Goal: Transaction & Acquisition: Purchase product/service

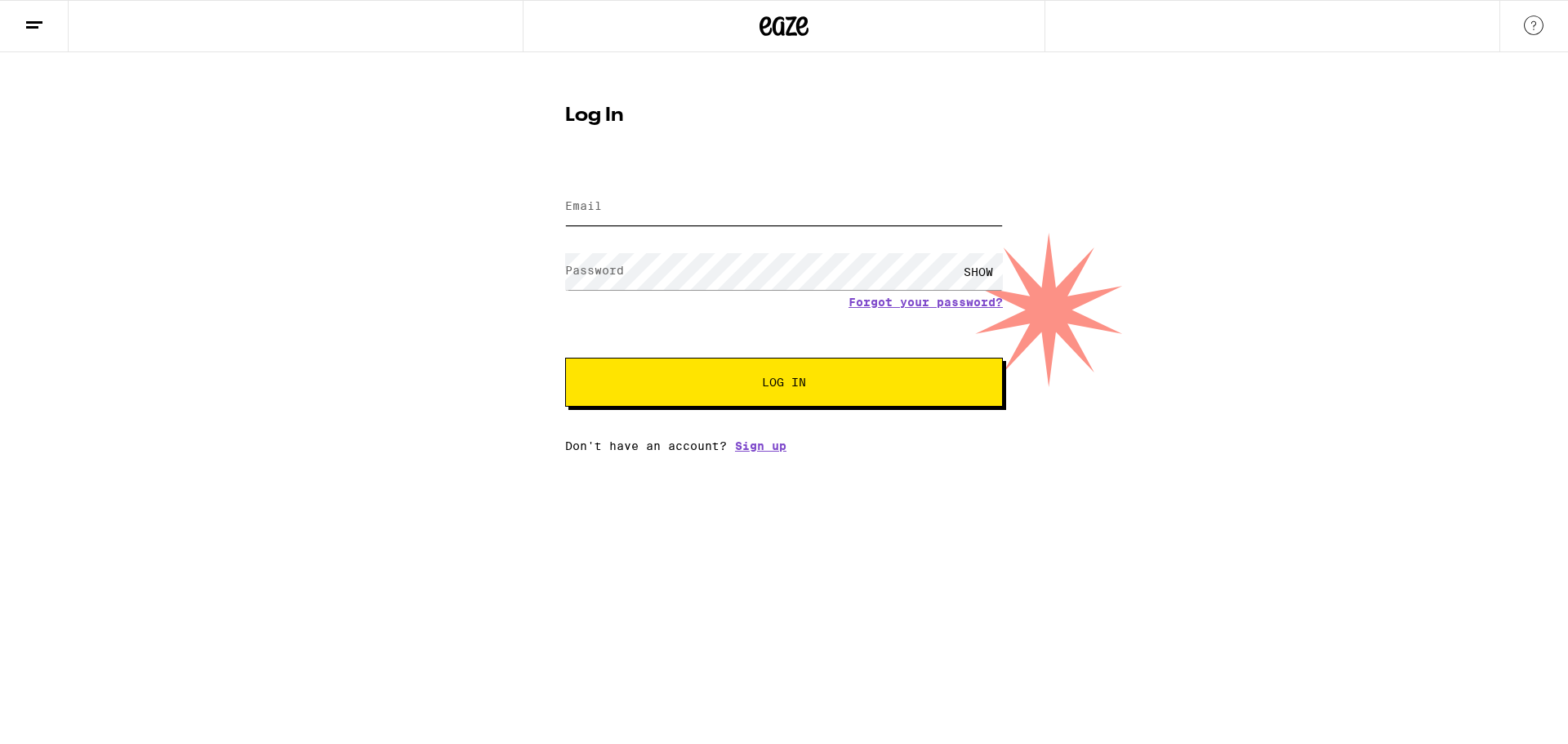
drag, startPoint x: 701, startPoint y: 200, endPoint x: 676, endPoint y: 224, distance: 34.7
click at [700, 202] on input "Email" at bounding box center [784, 207] width 438 height 36
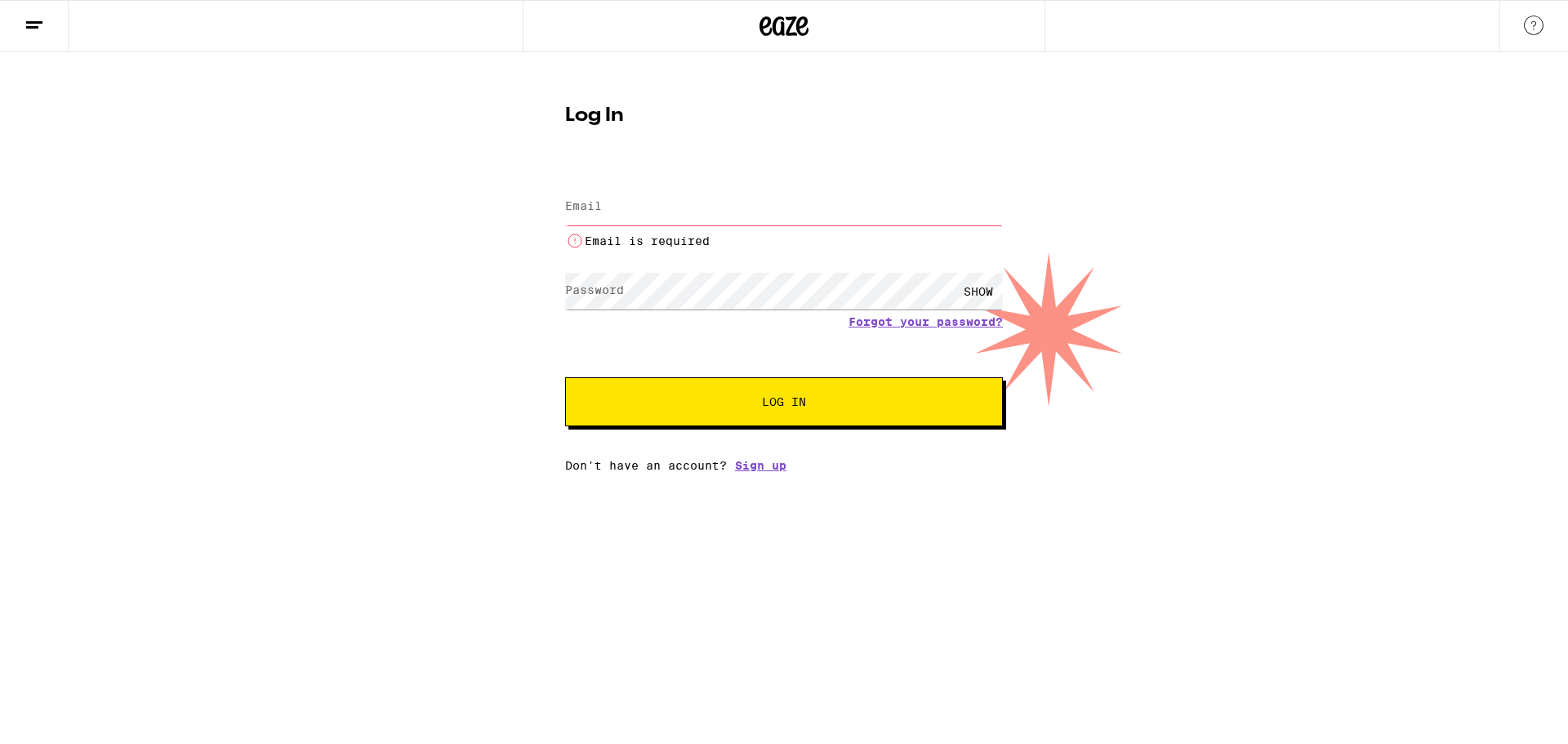
type input "[EMAIL_ADDRESS][DOMAIN_NAME]"
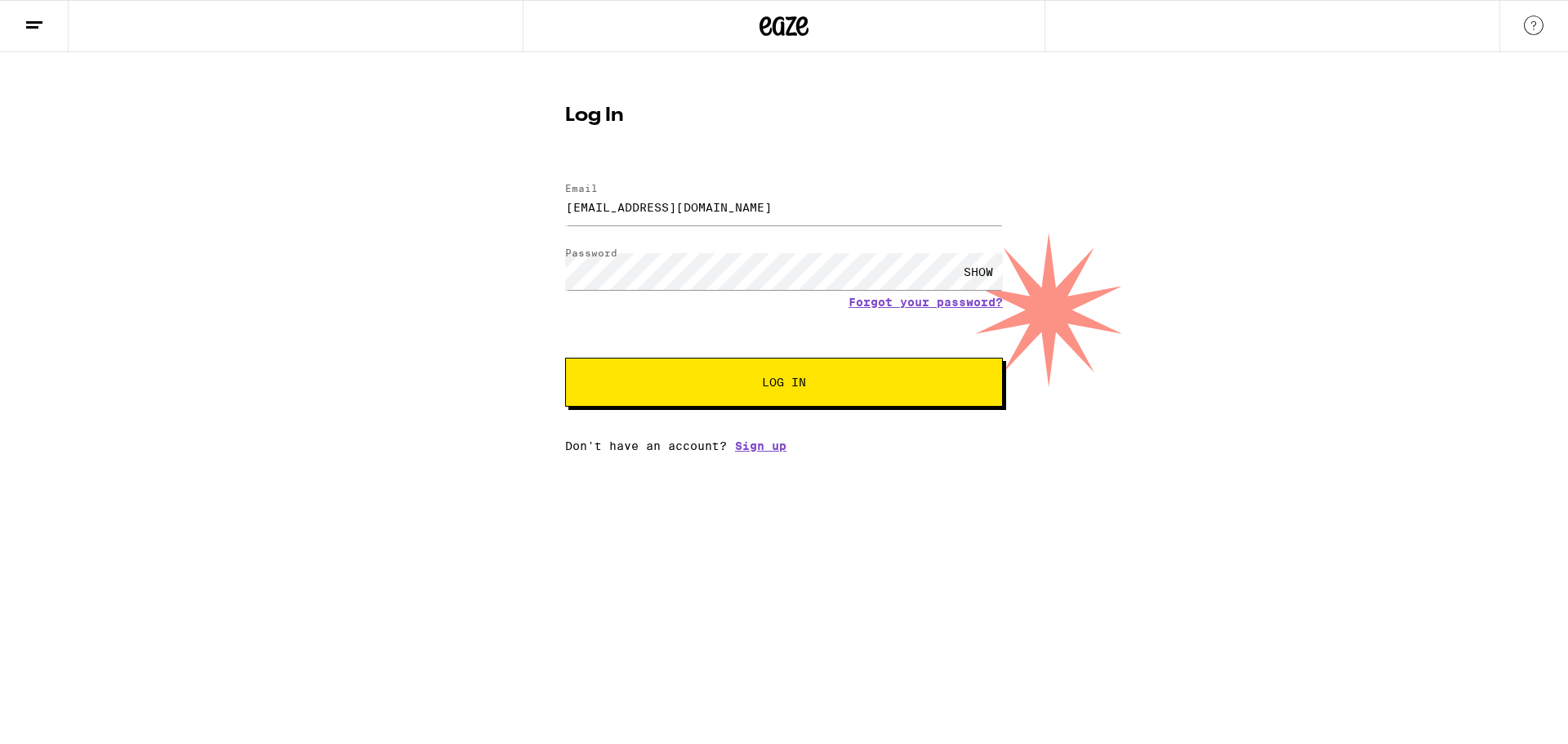
click at [689, 452] on html "Log In Email Email [EMAIL_ADDRESS][DOMAIN_NAME] Password Password SHOW Forgot y…" at bounding box center [784, 226] width 1568 height 452
click at [710, 373] on button "Log In" at bounding box center [784, 382] width 438 height 49
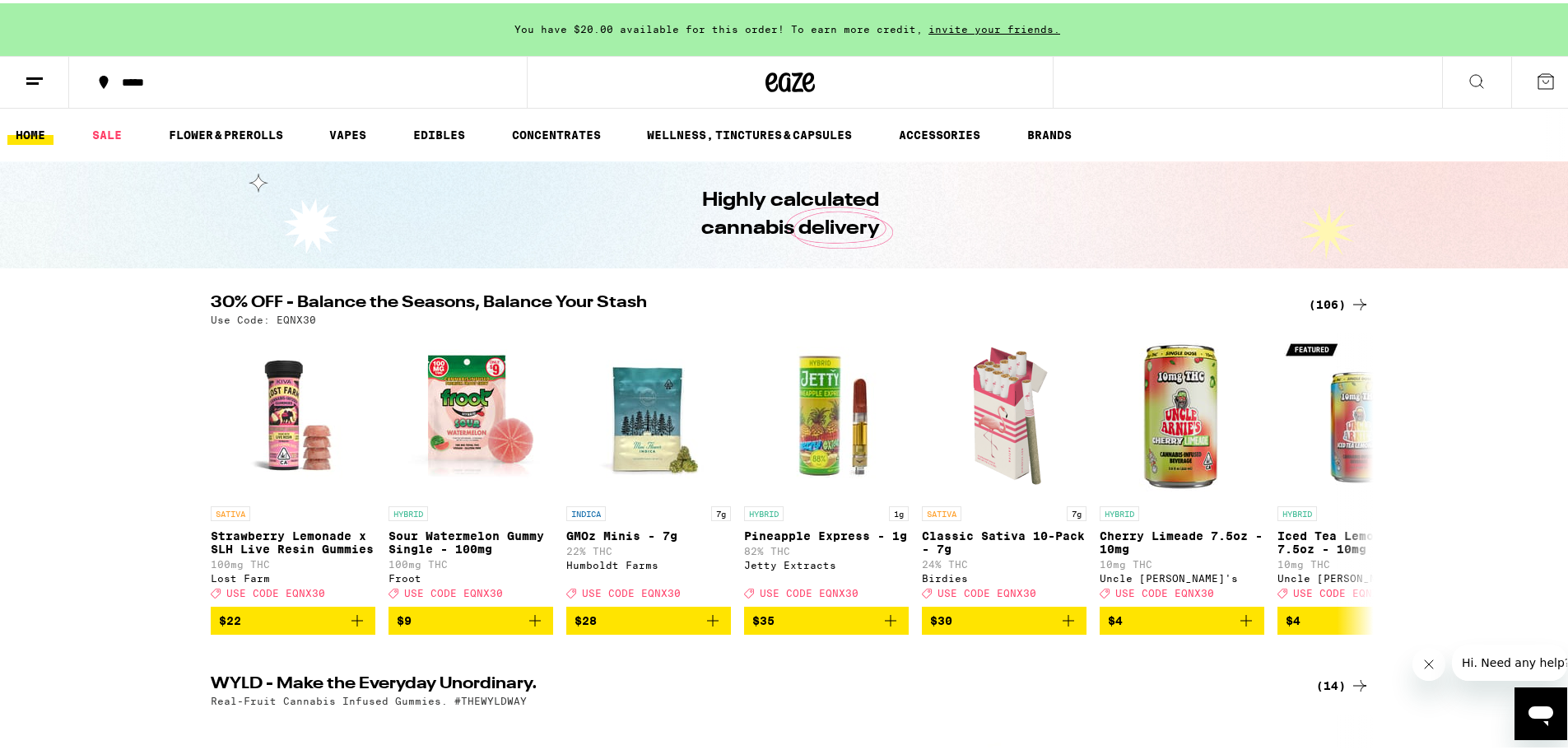
click at [1318, 305] on div "(106)" at bounding box center [1339, 301] width 61 height 19
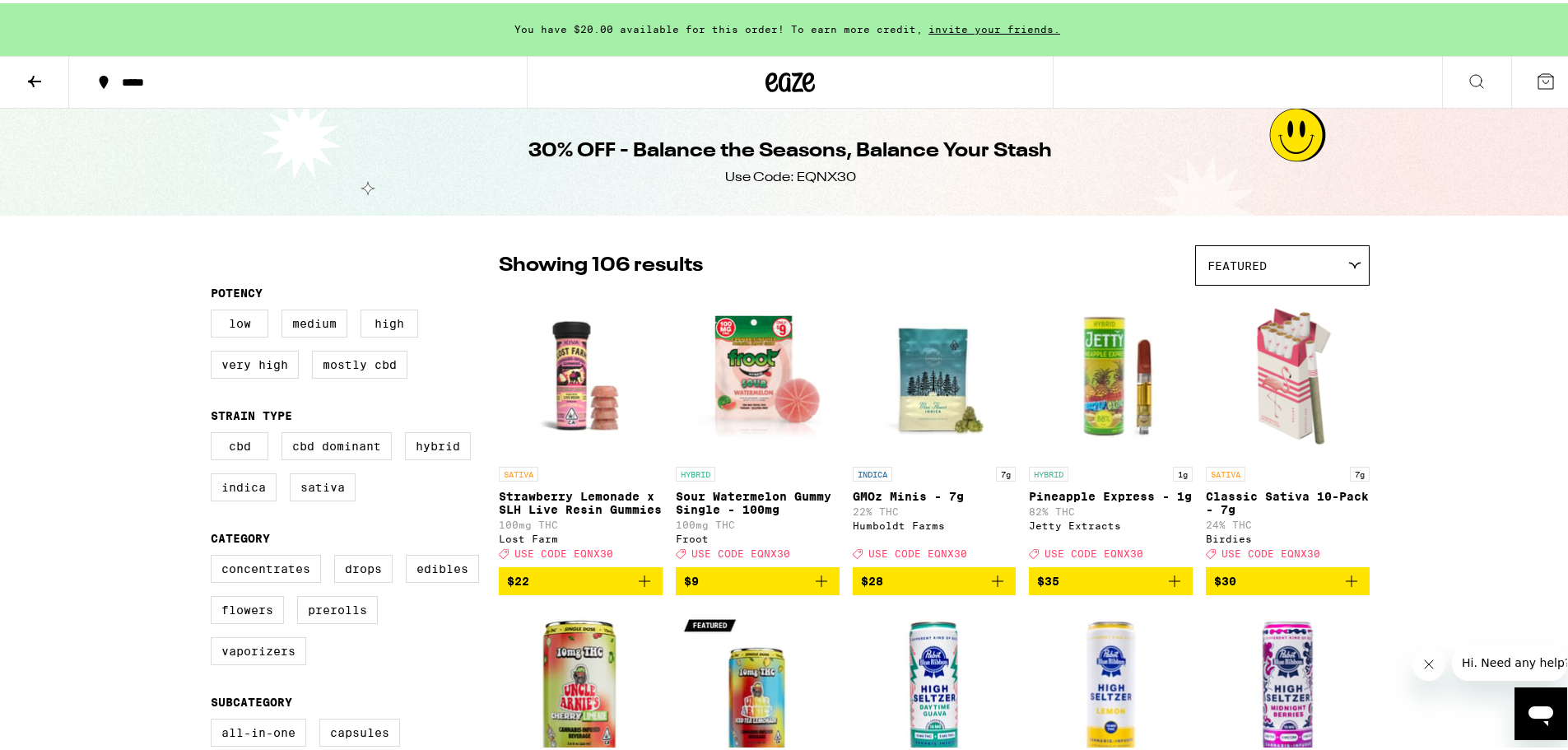
scroll to position [220, 0]
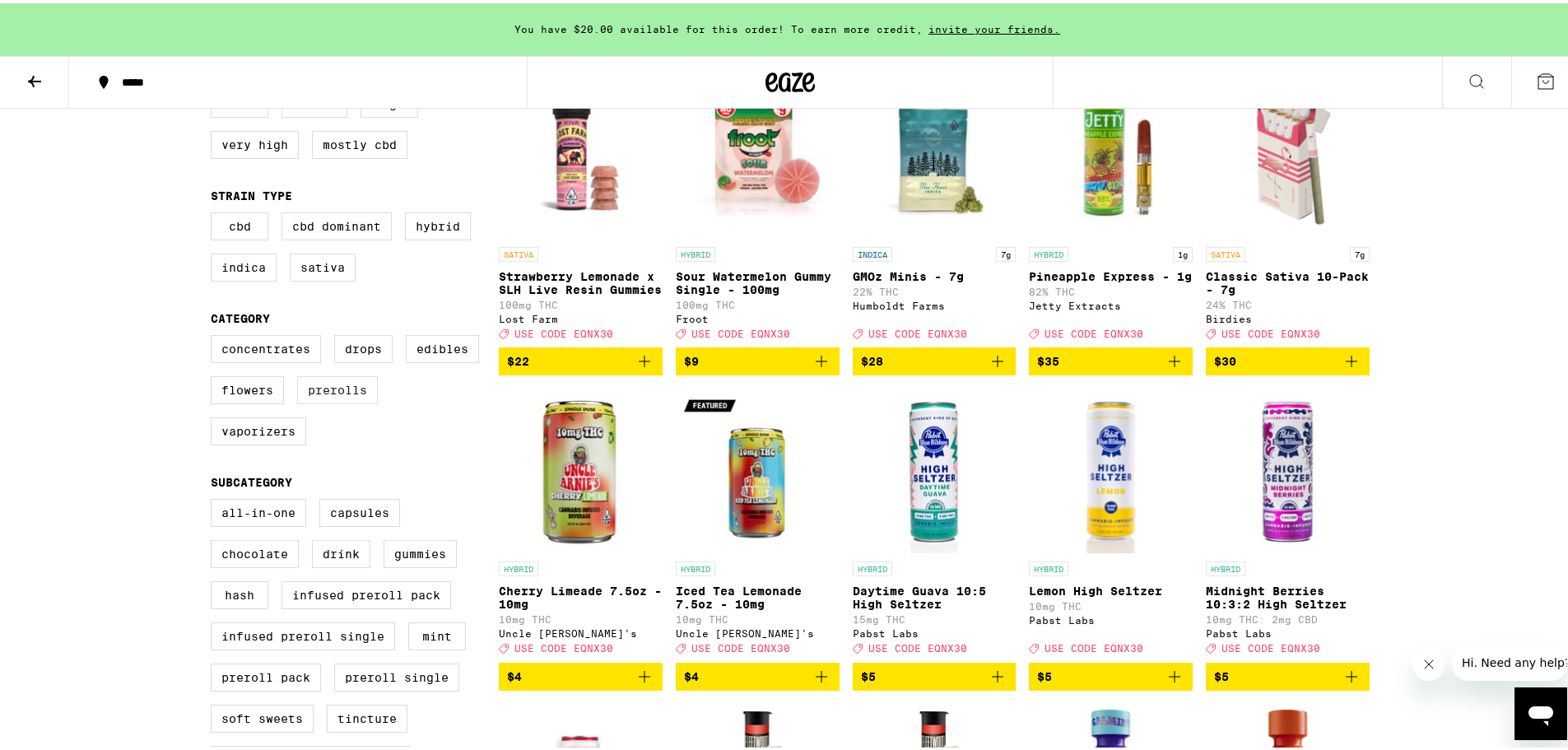
click at [316, 401] on label "Prerolls" at bounding box center [337, 387] width 80 height 28
click at [215, 335] on input "Prerolls" at bounding box center [214, 335] width 1 height 1
checkbox input "true"
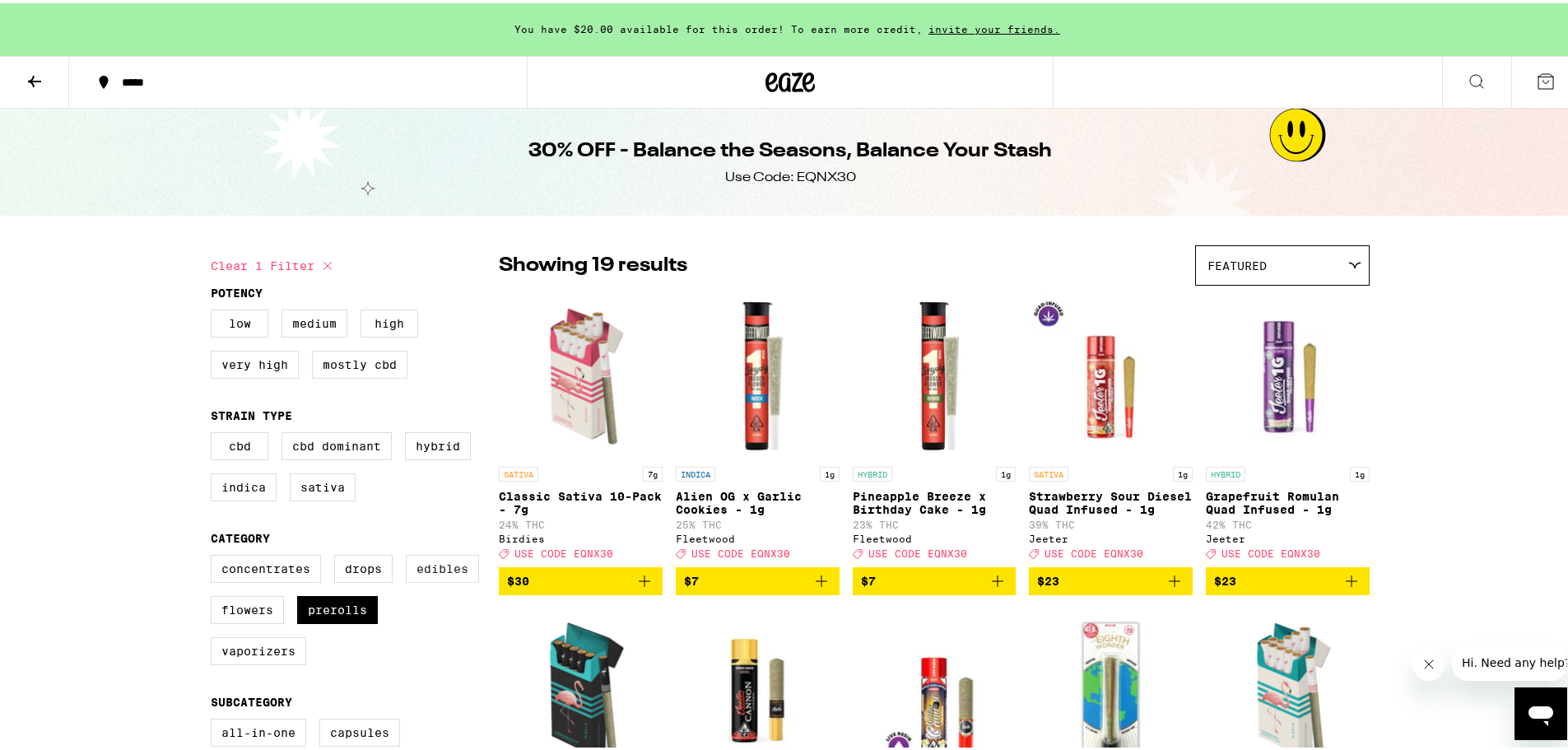
click at [449, 577] on label "Edibles" at bounding box center [443, 565] width 74 height 28
click at [215, 555] on input "Edibles" at bounding box center [214, 555] width 1 height 1
checkbox input "true"
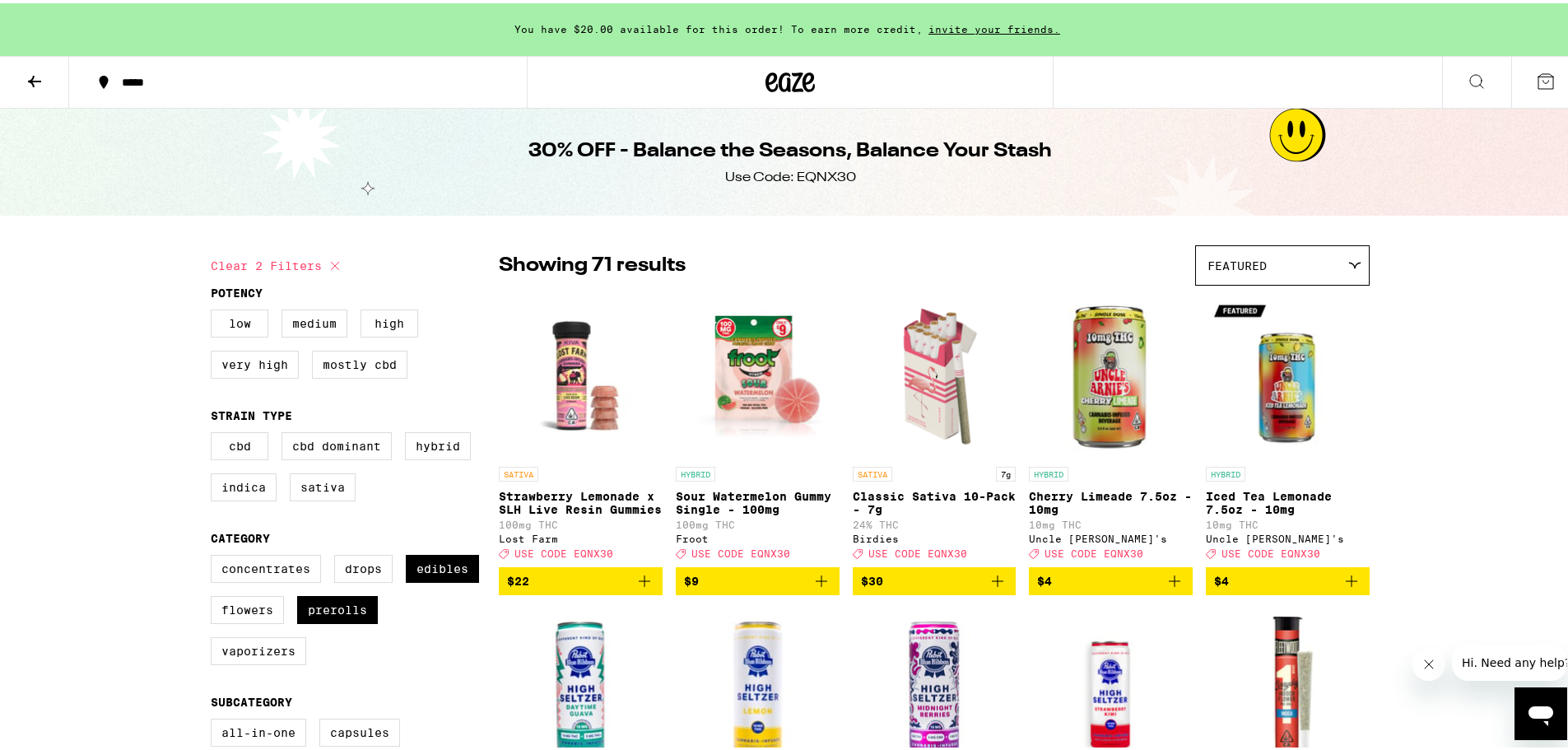
click at [301, 649] on div "Concentrates Drops Edibles Flowers Prerolls Vaporizers" at bounding box center [355, 614] width 288 height 124
click at [355, 594] on div "Concentrates Drops Edibles Flowers Prerolls Vaporizers" at bounding box center [355, 614] width 288 height 124
click at [344, 619] on label "Prerolls" at bounding box center [337, 607] width 80 height 28
click at [215, 555] on input "Prerolls" at bounding box center [214, 555] width 1 height 1
checkbox input "false"
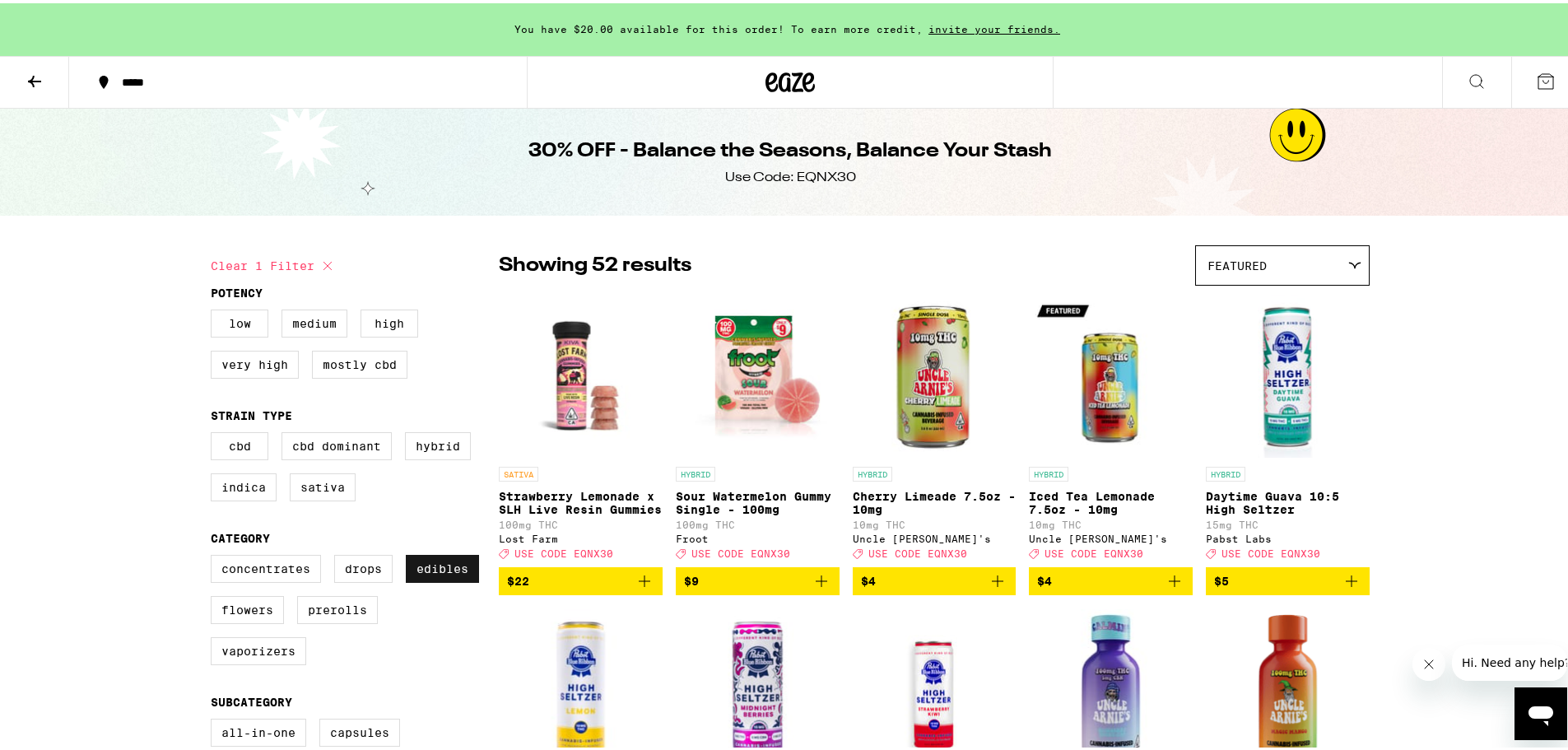
click at [426, 580] on label "Edibles" at bounding box center [443, 565] width 74 height 28
click at [215, 555] on input "Edibles" at bounding box center [214, 555] width 1 height 1
checkbox input "false"
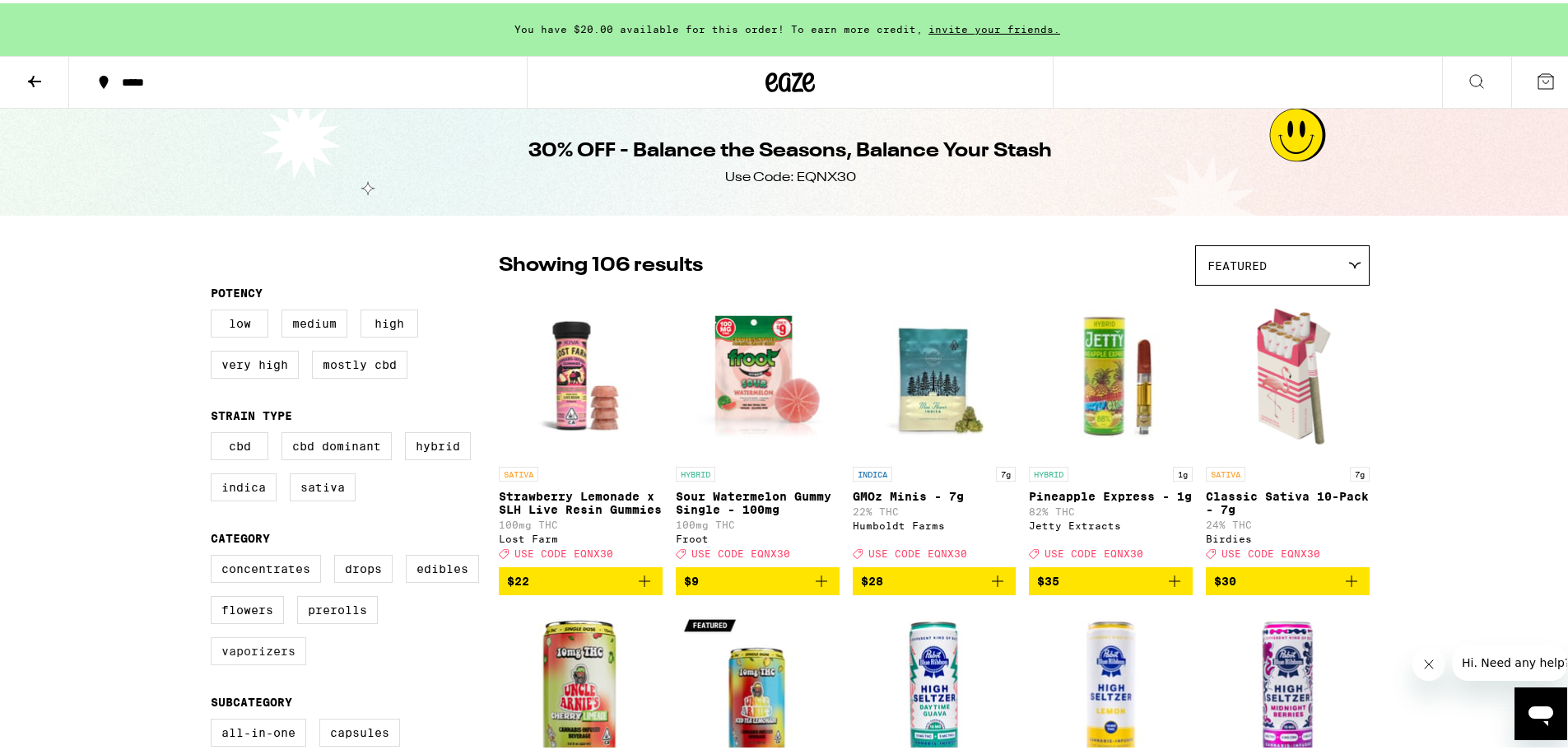
click at [262, 662] on label "Vaporizers" at bounding box center [258, 647] width 96 height 28
click at [215, 555] on input "Vaporizers" at bounding box center [214, 555] width 1 height 1
checkbox input "true"
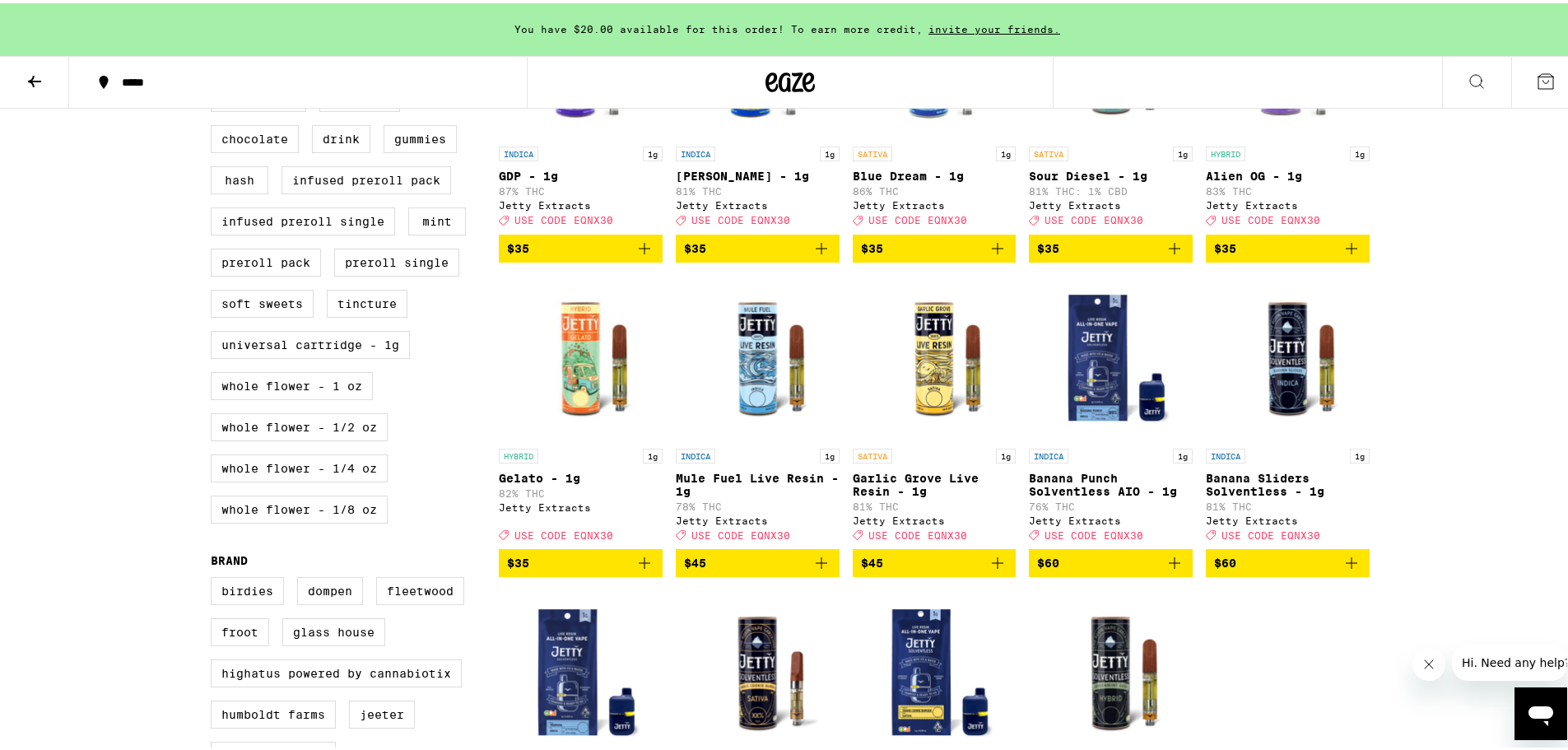
scroll to position [439, 0]
